Goal: Information Seeking & Learning: Learn about a topic

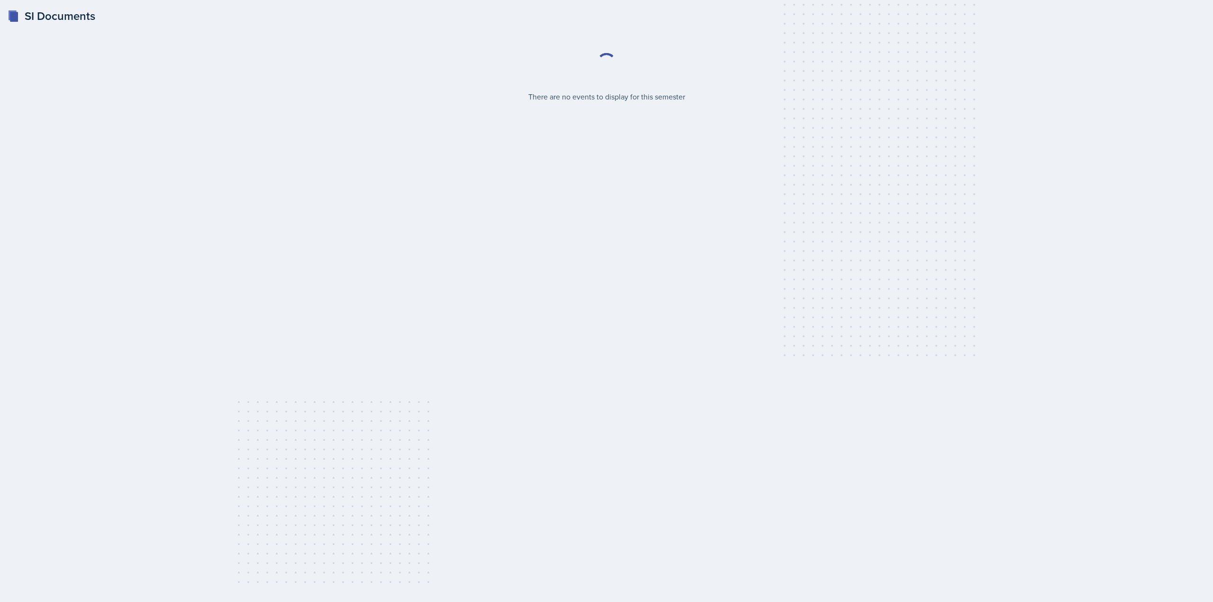
select select "2bed604d-1099-4043-b1bc-2365e8740244"
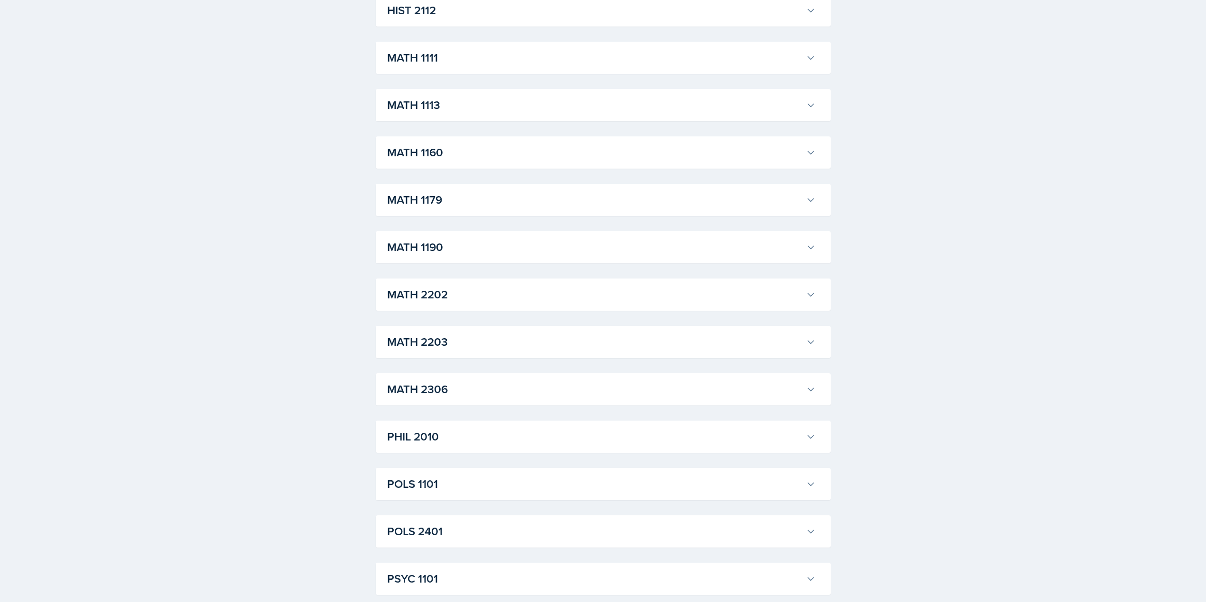
scroll to position [947, 0]
click at [606, 289] on h3 "MATH 2306" at bounding box center [594, 291] width 415 height 17
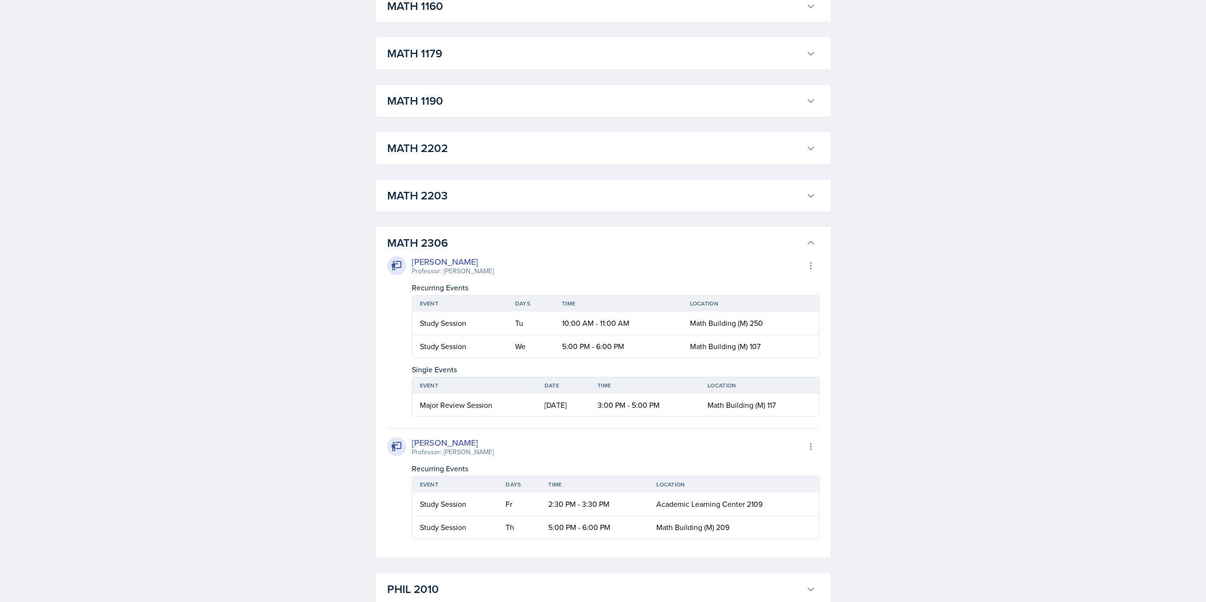
scroll to position [995, 0]
click at [811, 203] on button "MATH 2203" at bounding box center [601, 196] width 432 height 21
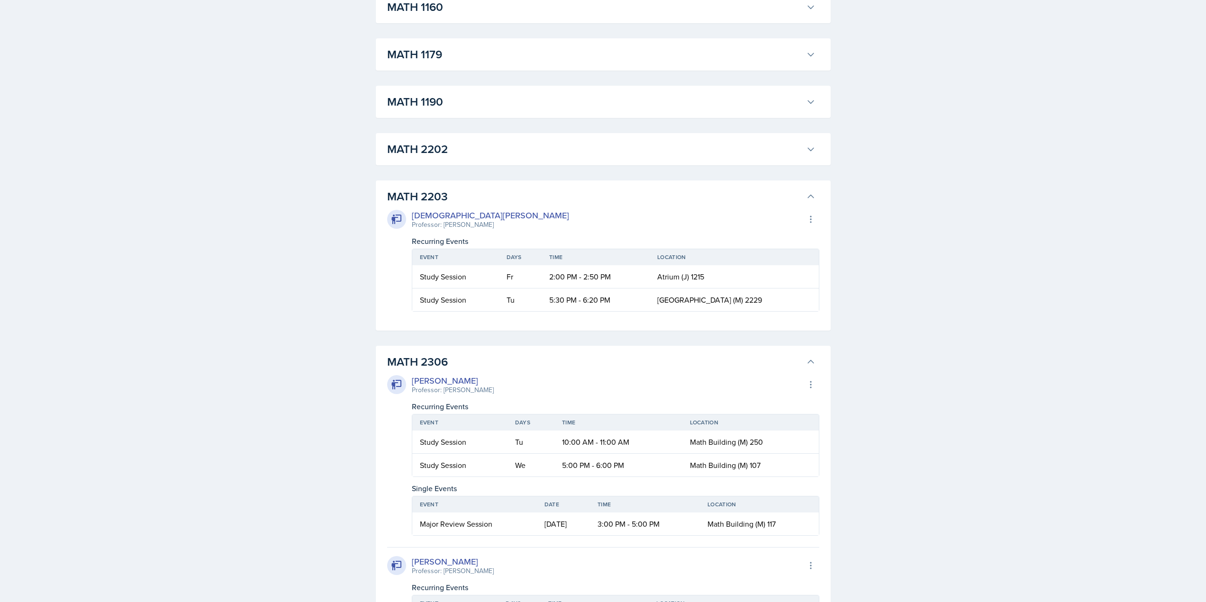
scroll to position [947, 0]
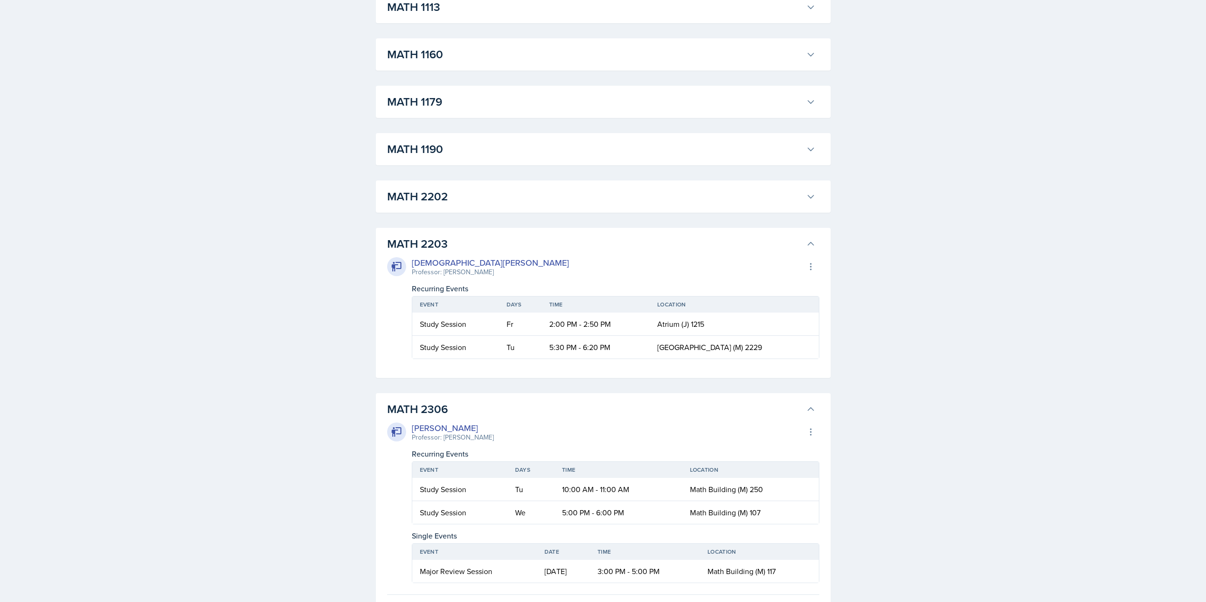
click at [811, 203] on button "MATH 2202" at bounding box center [601, 196] width 432 height 21
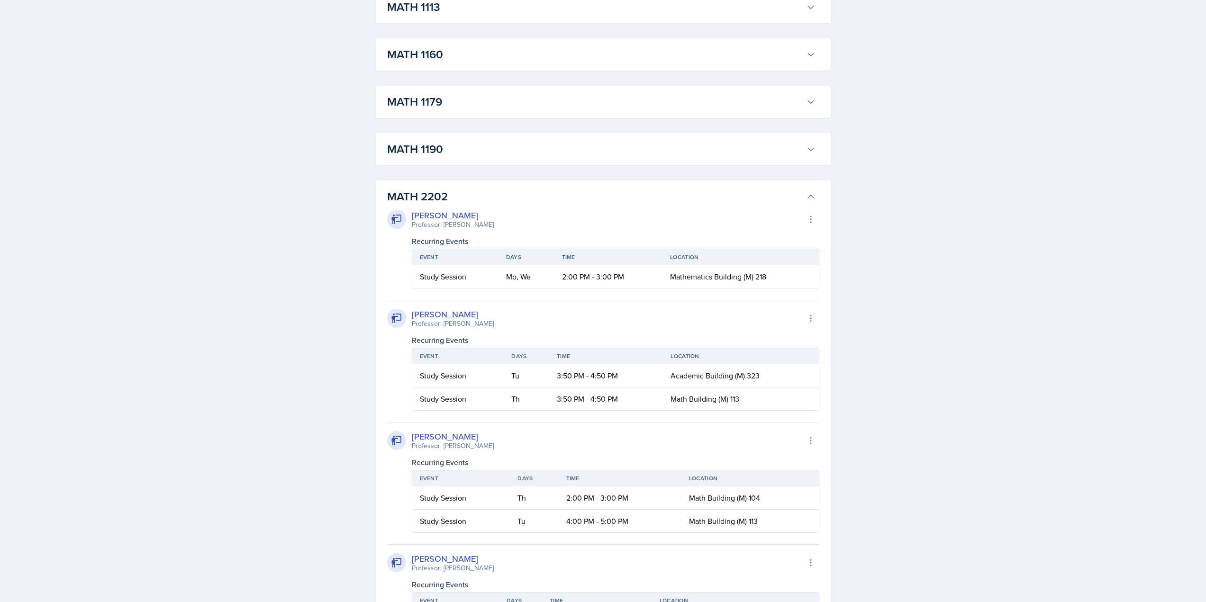
click at [813, 153] on icon at bounding box center [810, 148] width 9 height 9
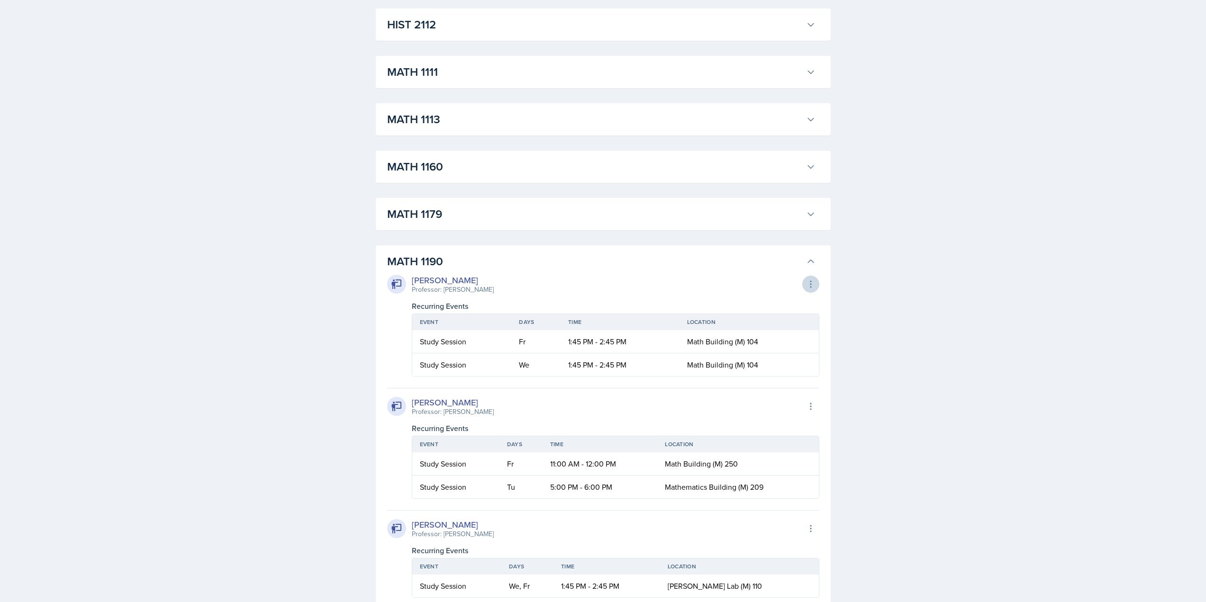
scroll to position [758, 0]
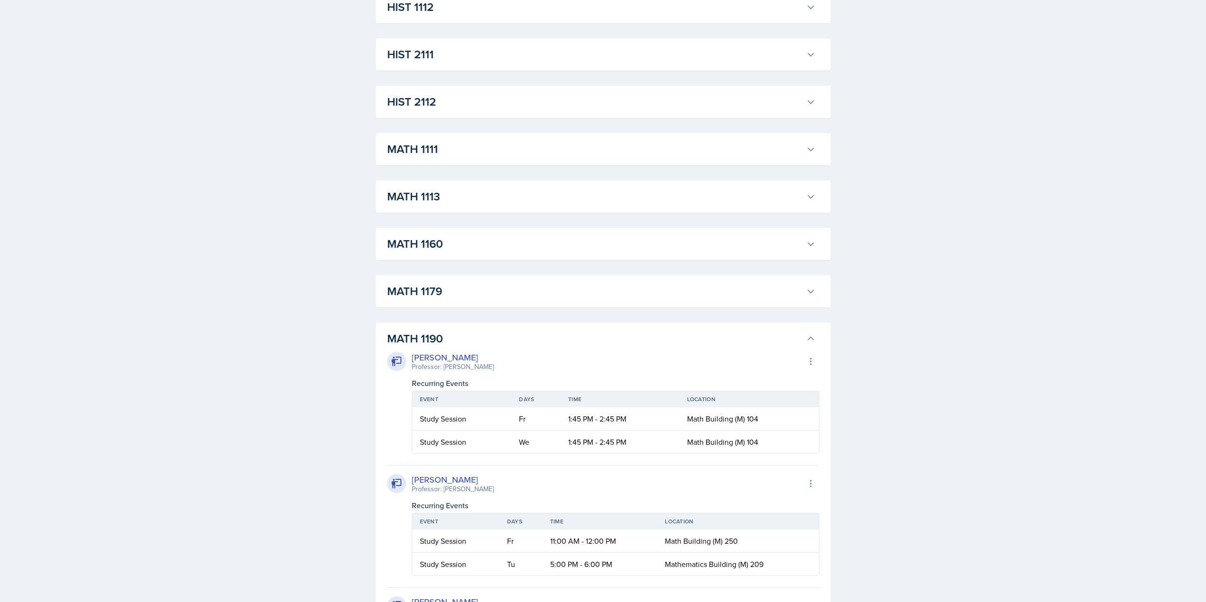
click at [801, 296] on h3 "MATH 1179" at bounding box center [594, 291] width 415 height 17
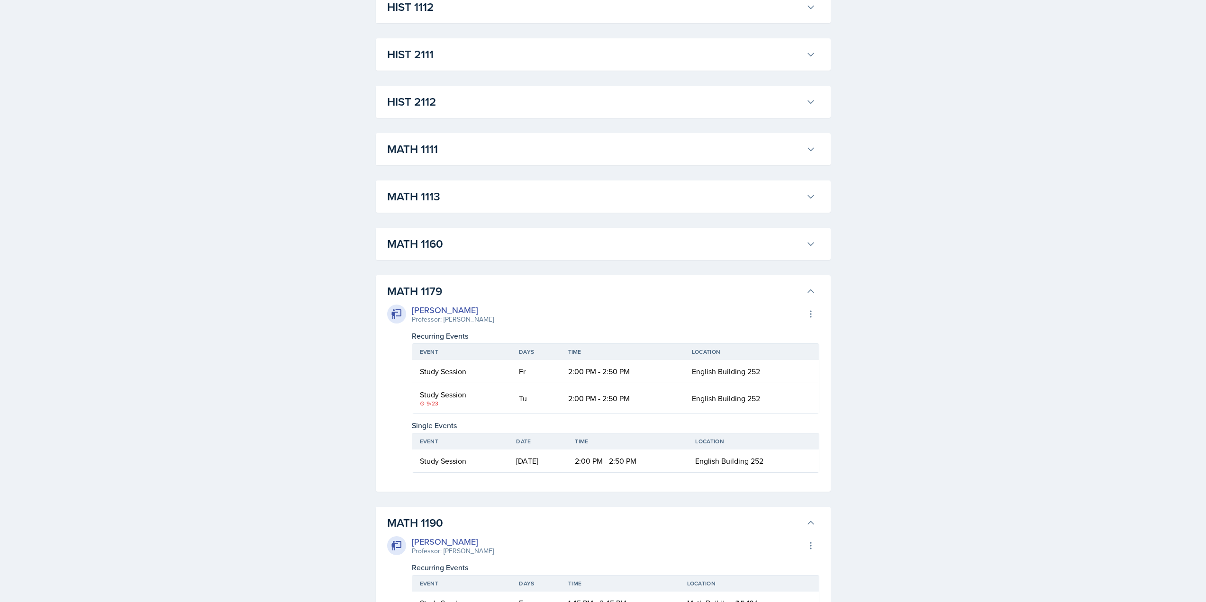
click at [809, 249] on button "MATH 1160" at bounding box center [601, 244] width 432 height 21
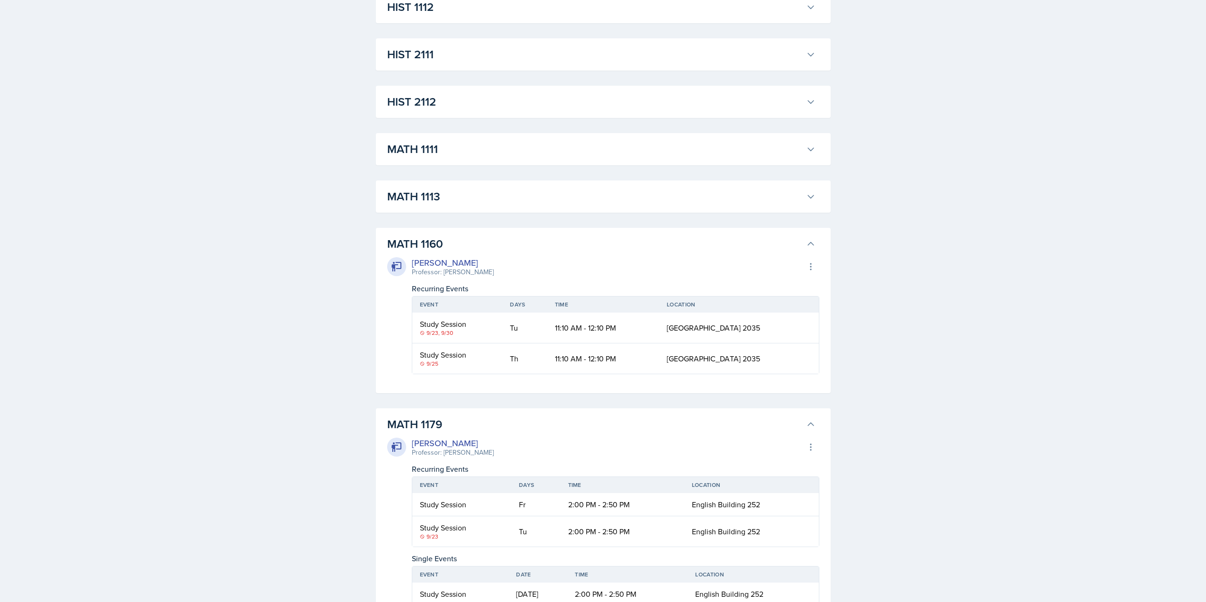
click at [785, 199] on h3 "MATH 1113" at bounding box center [594, 196] width 415 height 17
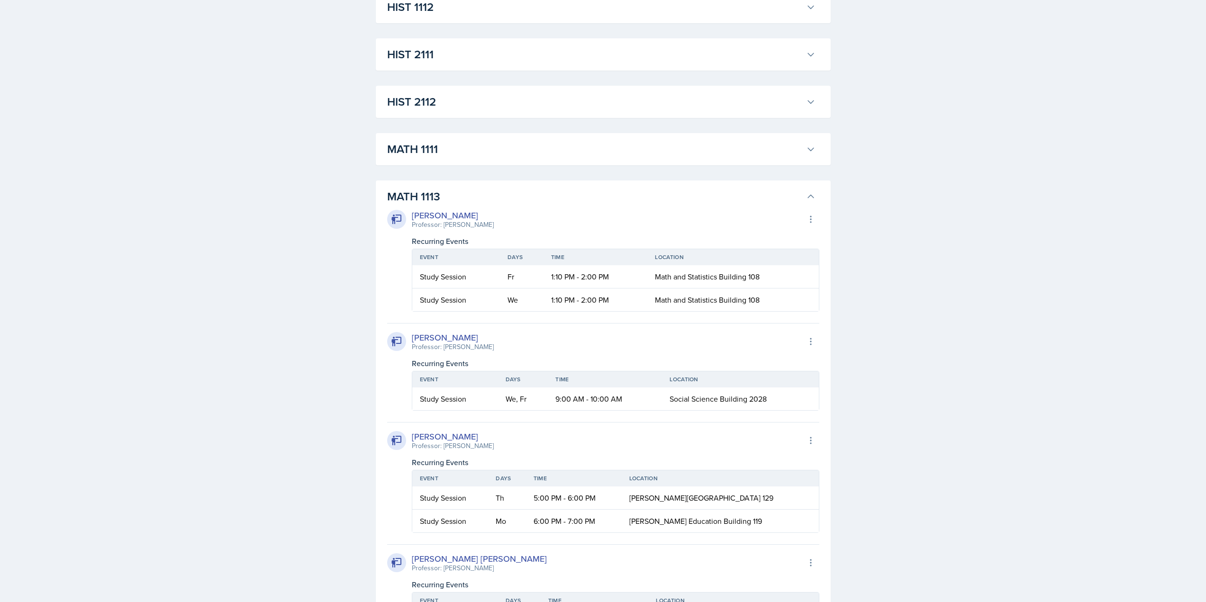
click at [768, 155] on h3 "MATH 1111" at bounding box center [594, 149] width 415 height 17
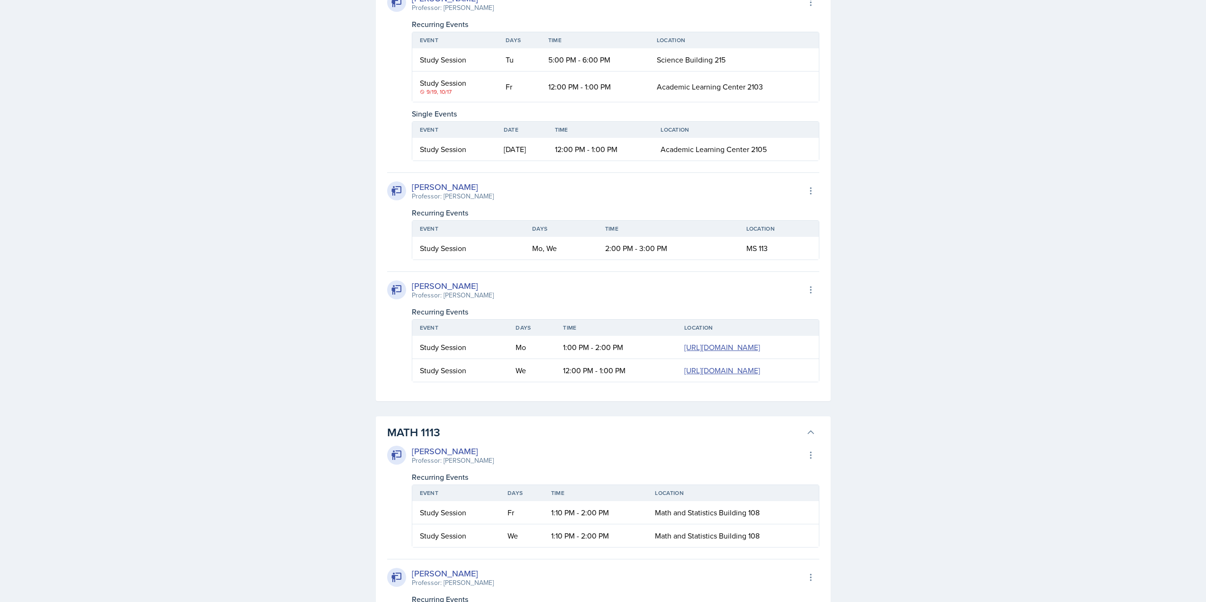
scroll to position [2795, 0]
